Goal: Information Seeking & Learning: Check status

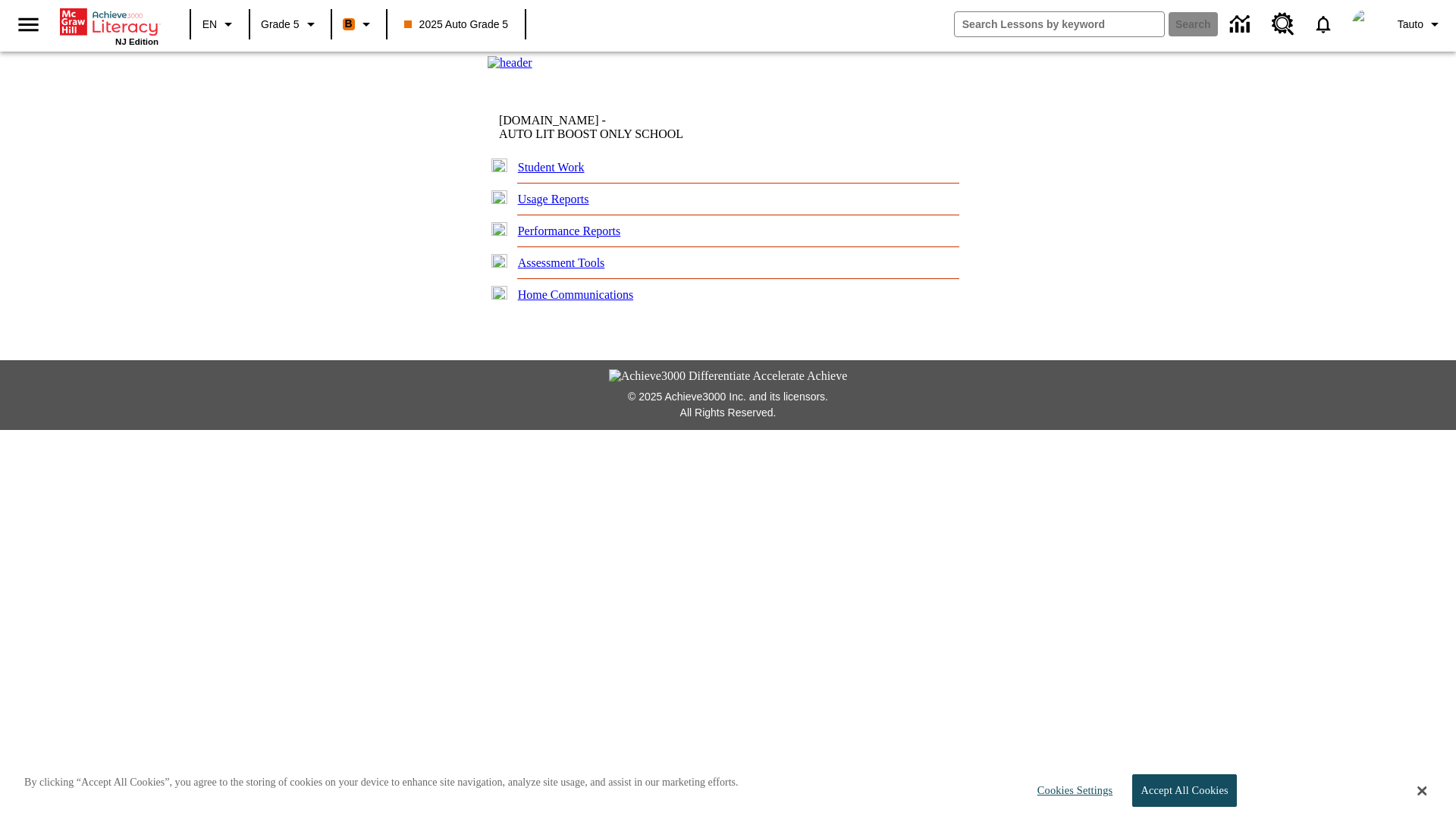
click at [581, 237] on link "Performance Reports" at bounding box center [570, 231] width 103 height 13
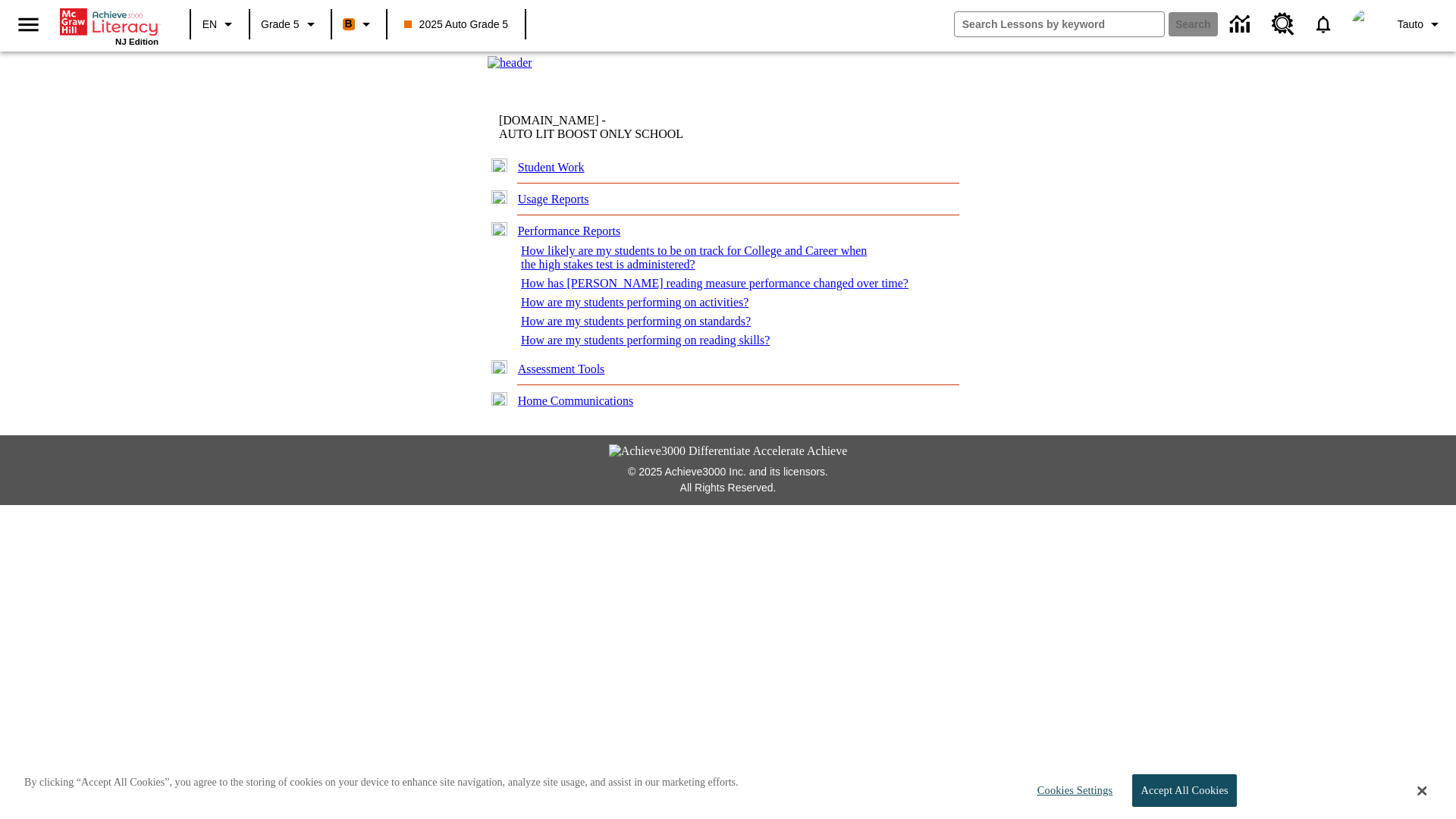
click at [641, 328] on link "How are my students performing on standards?" at bounding box center [636, 321] width 229 height 13
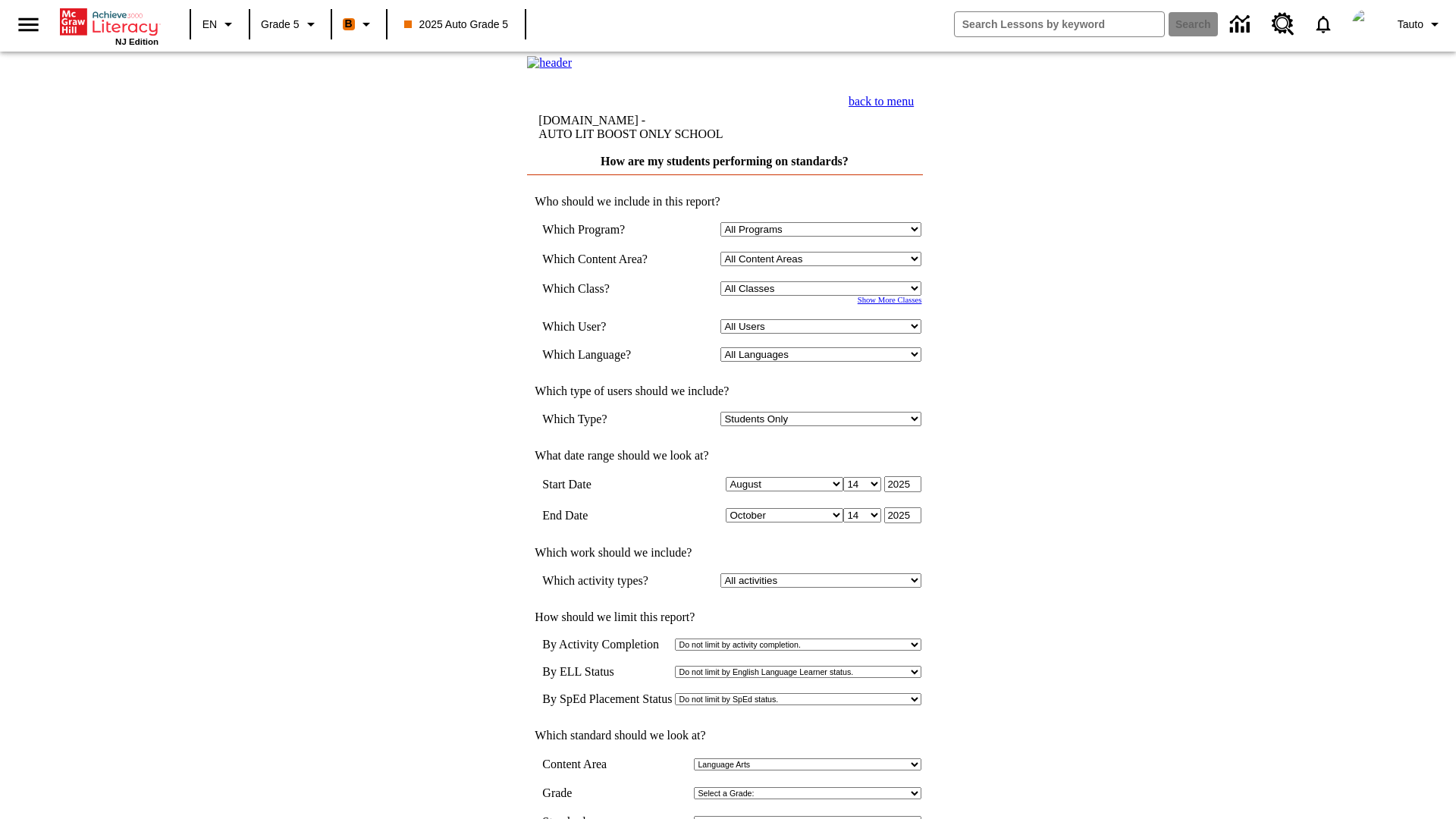
click at [824, 296] on select "Select a Class: All Classes 2025 Auto Grade 5 OL 2025 Auto Grade 6" at bounding box center [821, 288] width 201 height 15
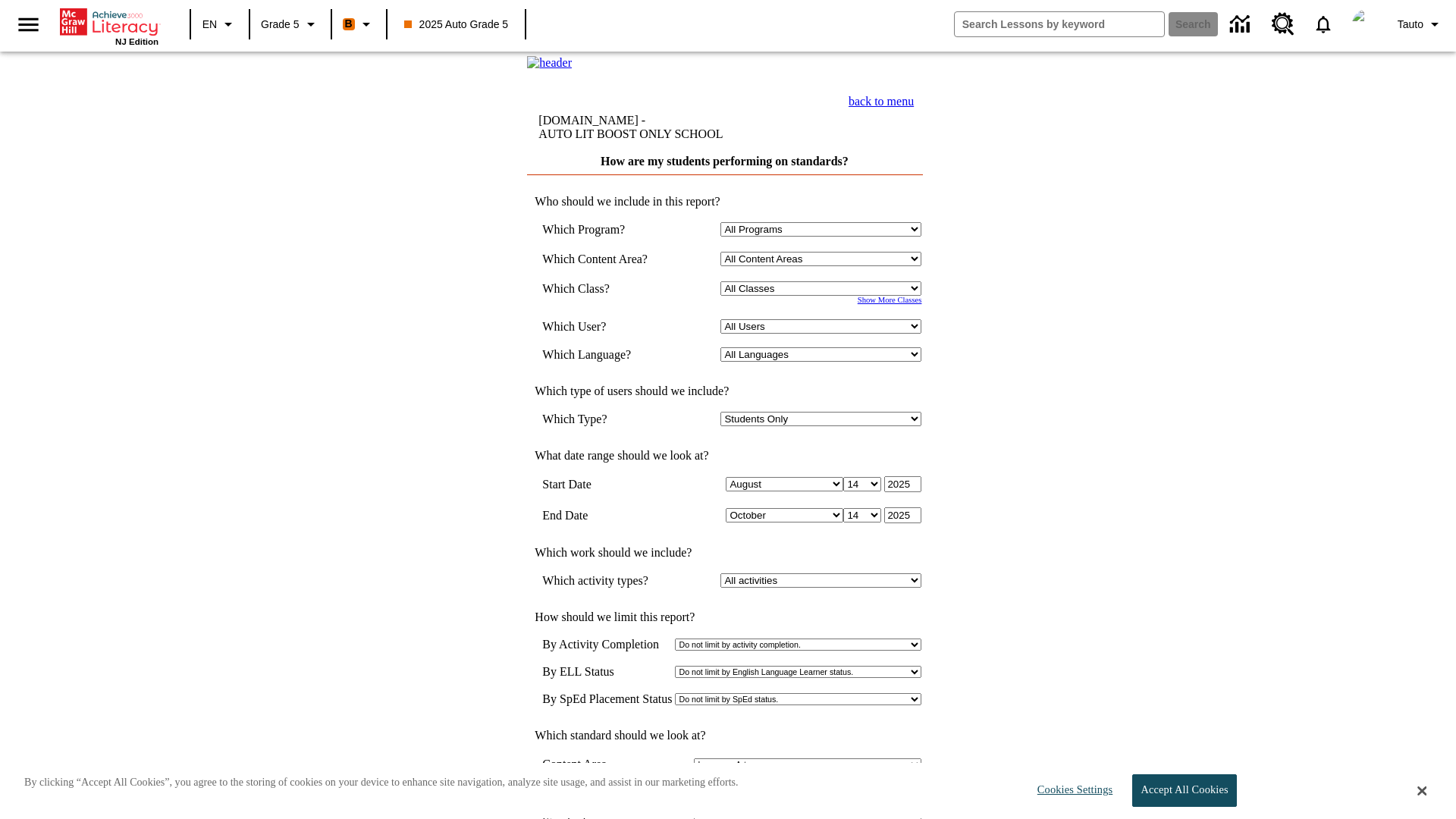
select select "11133131"
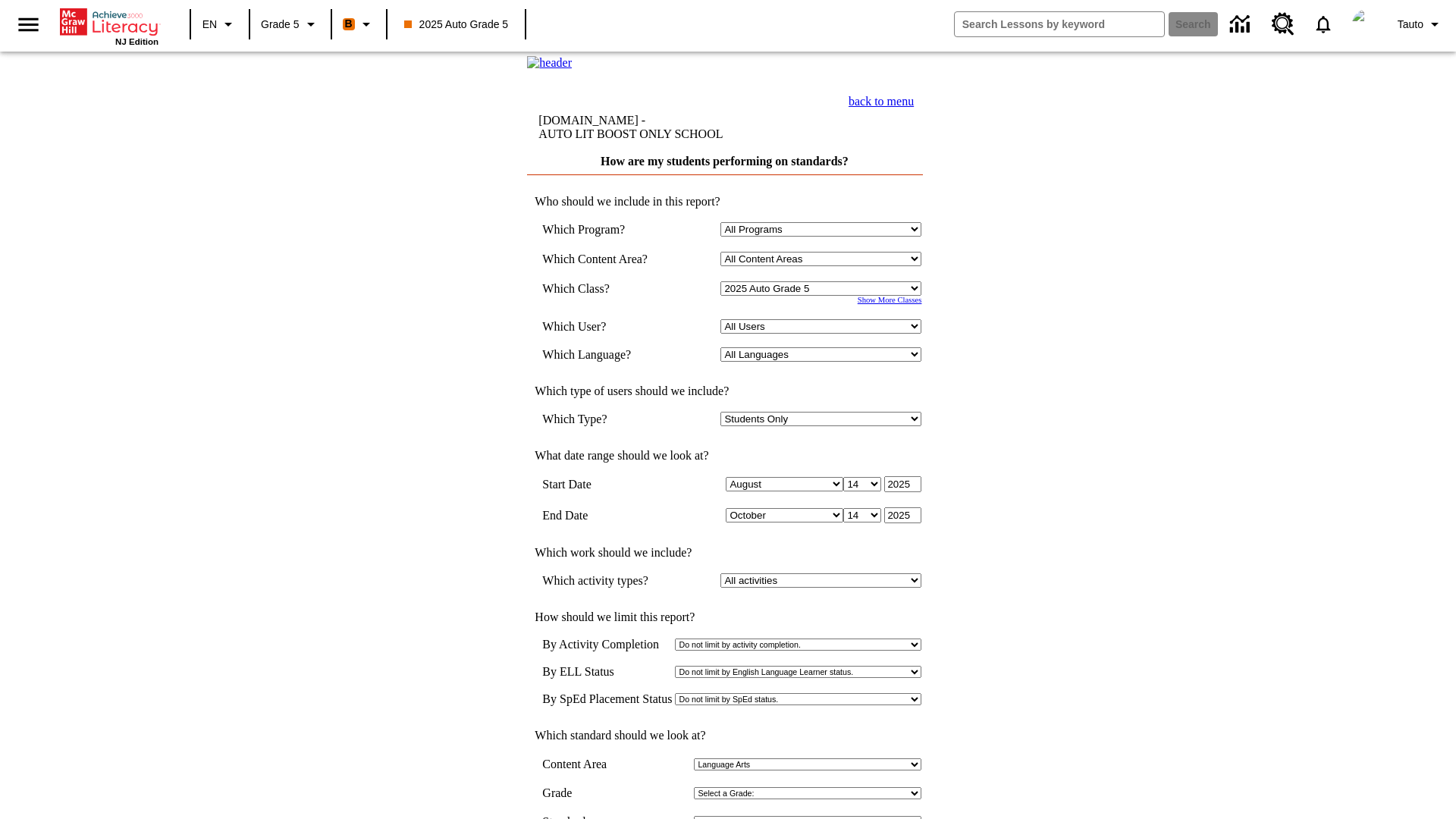
click at [824, 333] on select "All Users Cat, Sautoen Cat, Sautoes Cat1, Sautoss Donotlogin, Sautoen Twoschool…" at bounding box center [821, 326] width 201 height 15
select select "21437107"
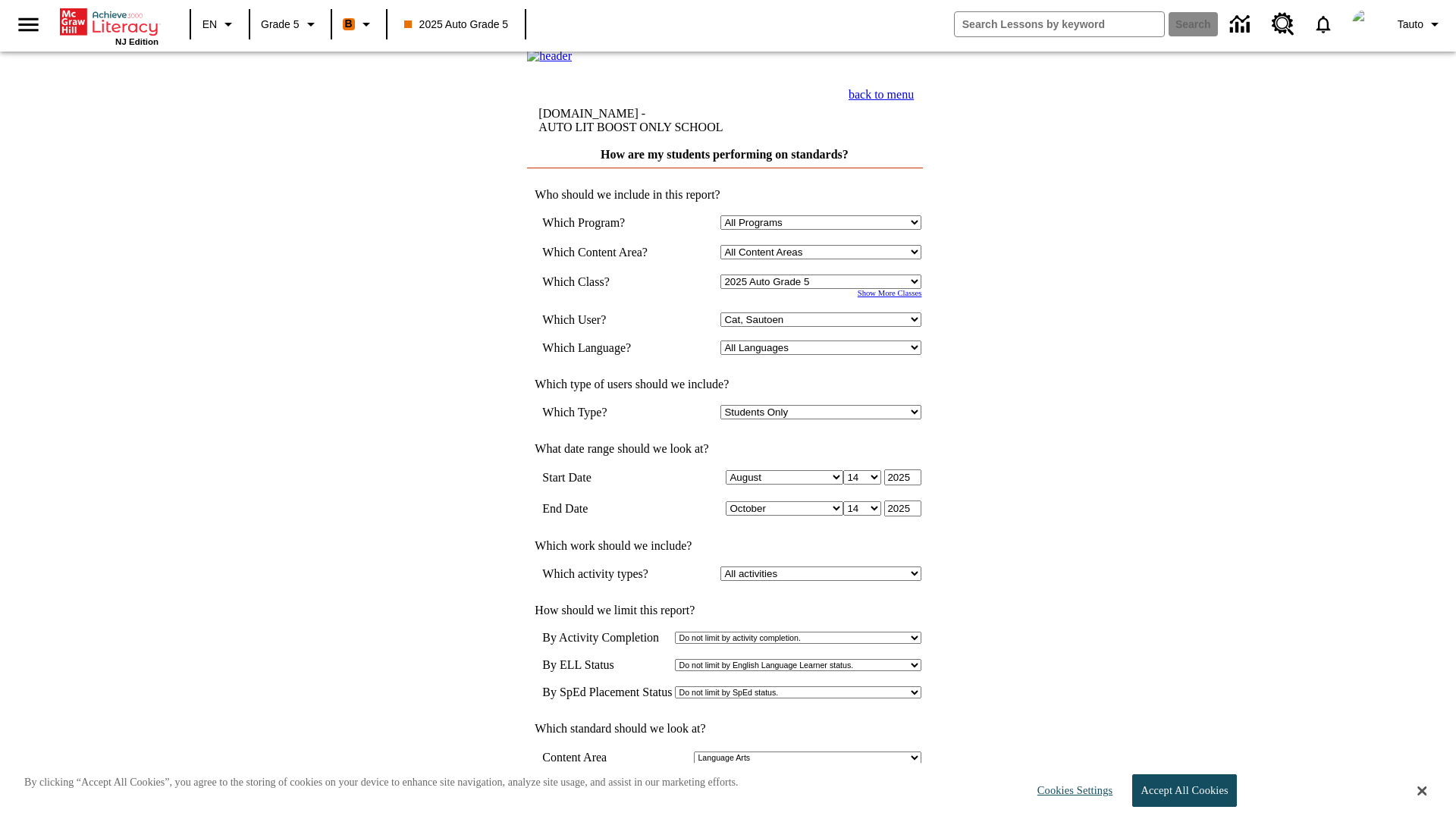
scroll to position [7, 0]
